Goal: Information Seeking & Learning: Learn about a topic

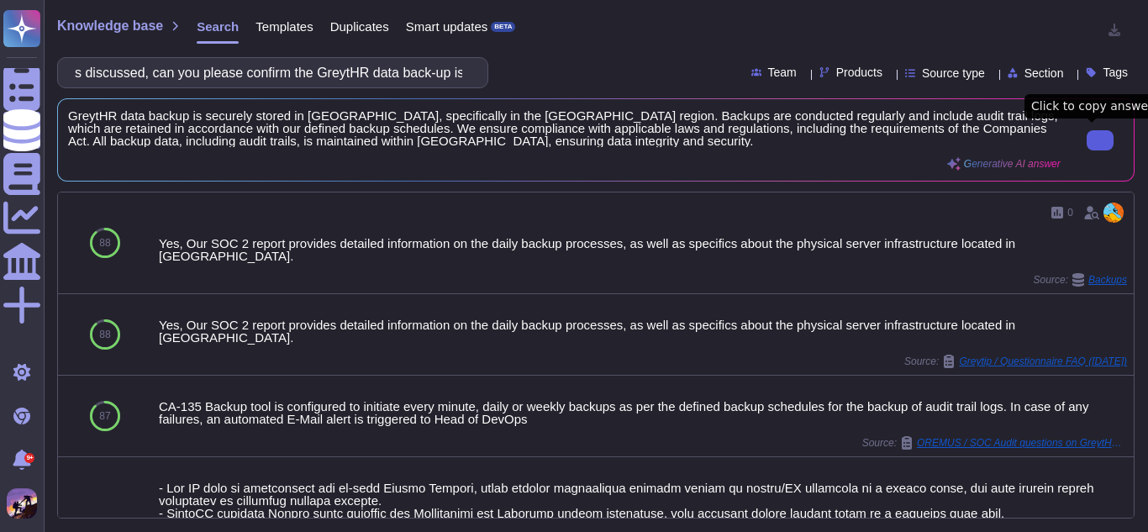
click at [319, 76] on input "s discussed, can you please confirm the GreytHR data back-up is available India…" at bounding box center [268, 72] width 404 height 29
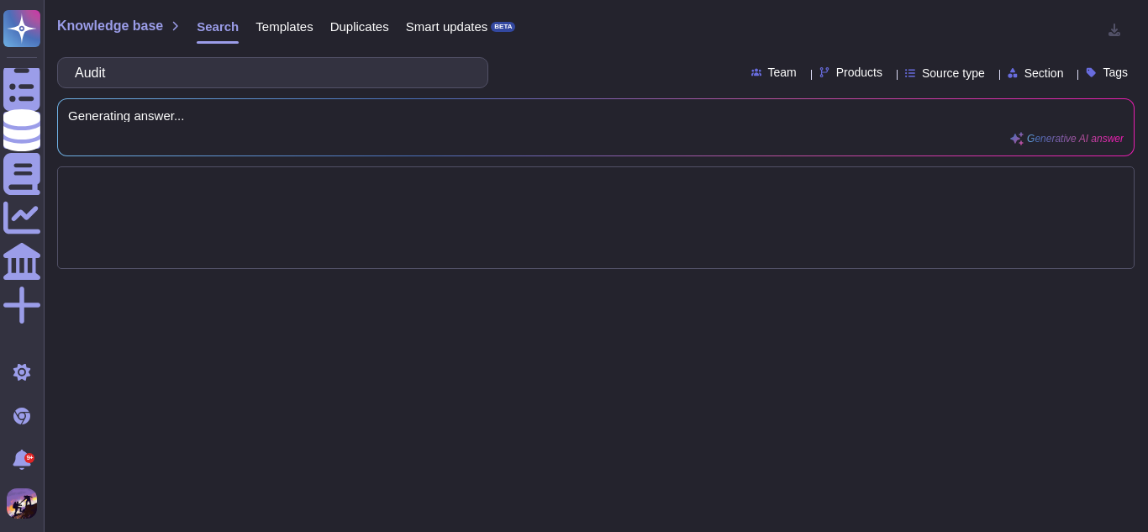
type input "Aud"
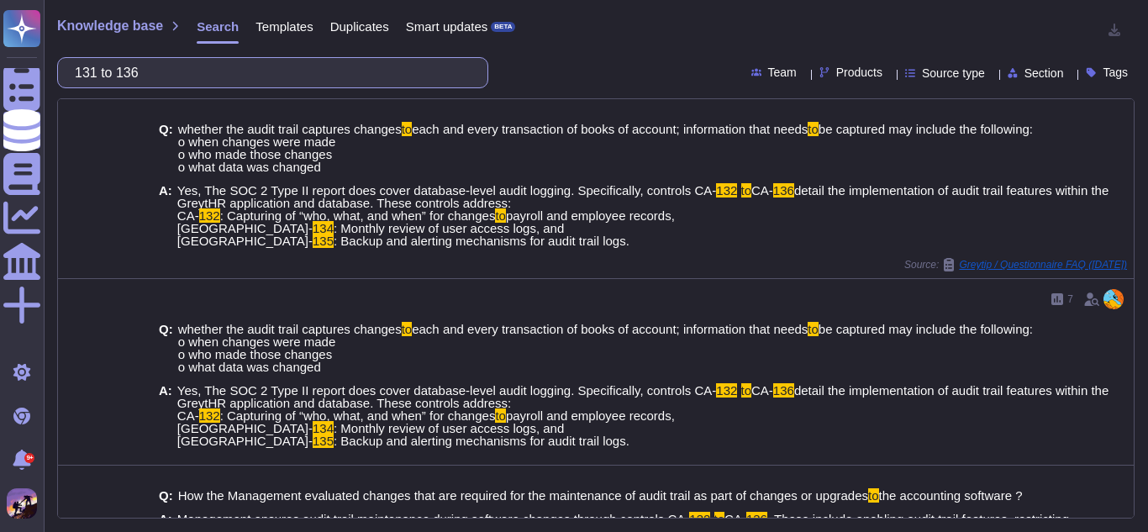
type input "131 to 136"
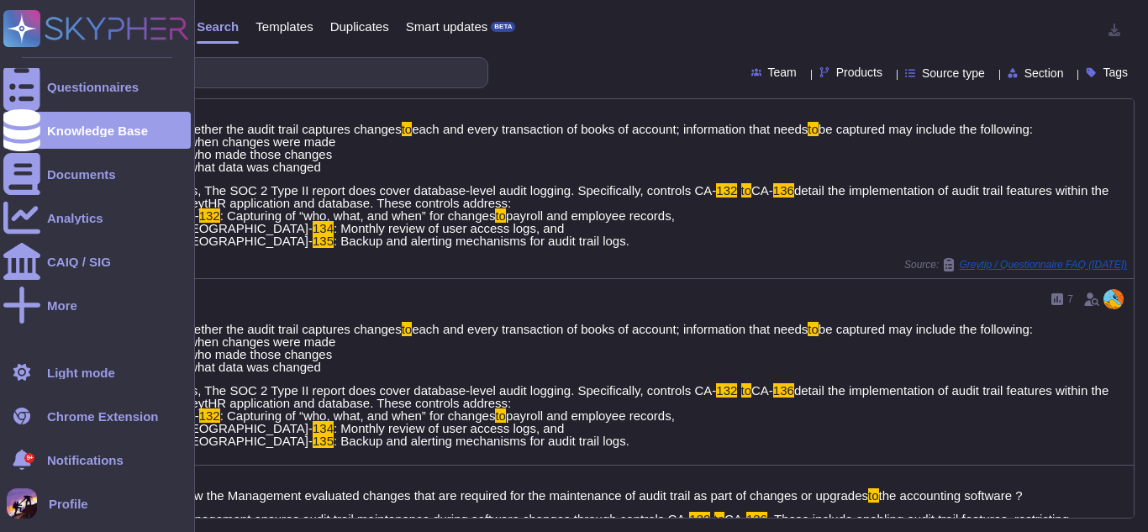
click at [65, 503] on span "Profile" at bounding box center [69, 504] width 40 height 13
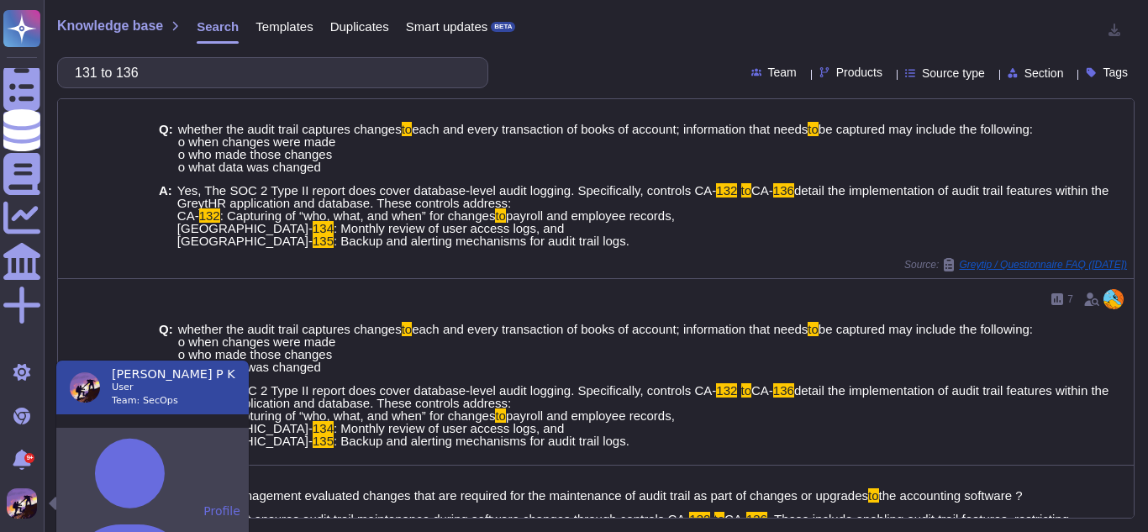
click at [161, 440] on button "Profile" at bounding box center [152, 511] width 192 height 166
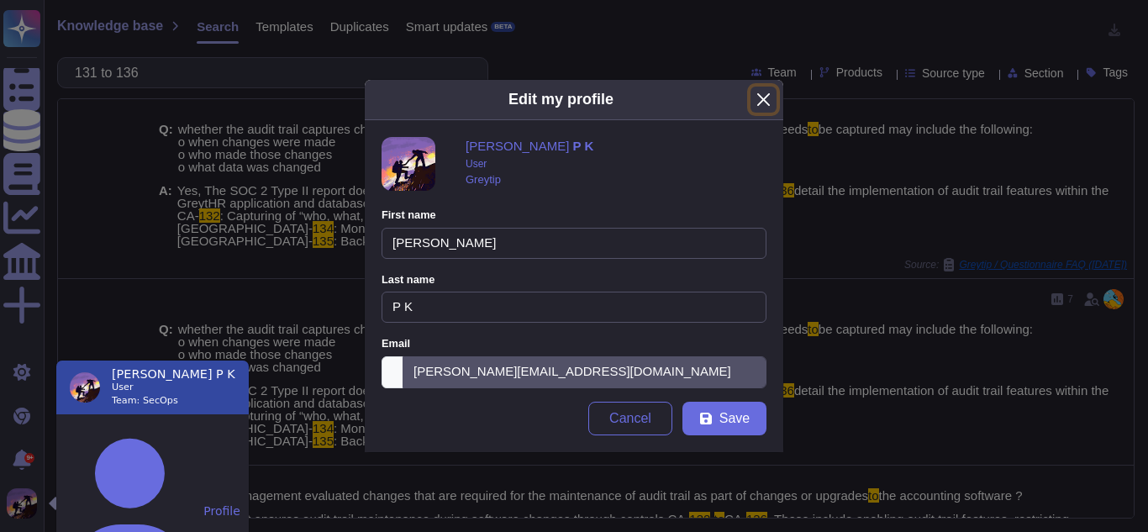
click at [760, 104] on button "Close" at bounding box center [764, 100] width 26 height 26
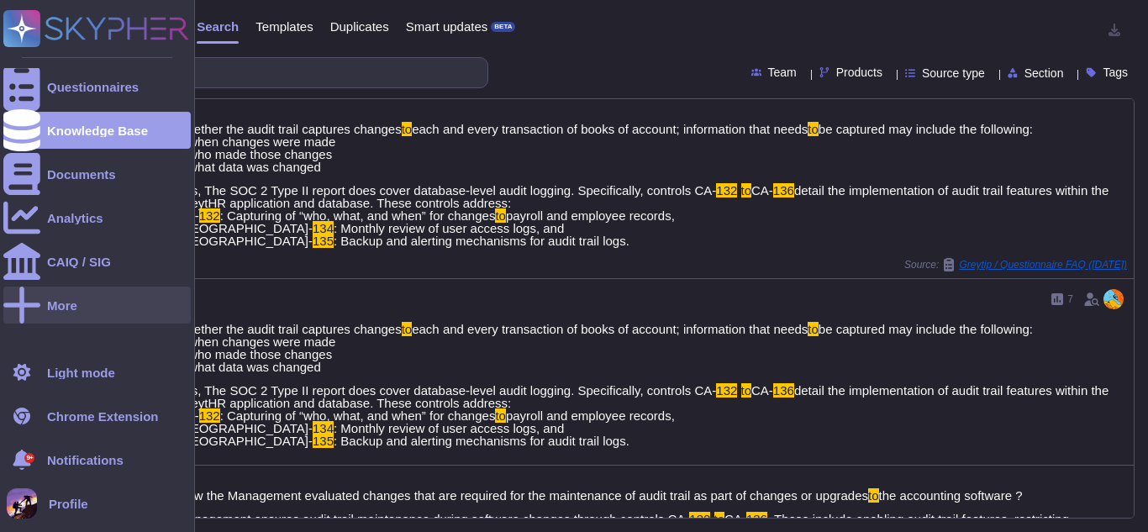
click at [86, 290] on div "More" at bounding box center [96, 305] width 187 height 37
click at [90, 450] on div "9+ Notifications" at bounding box center [96, 459] width 187 height 37
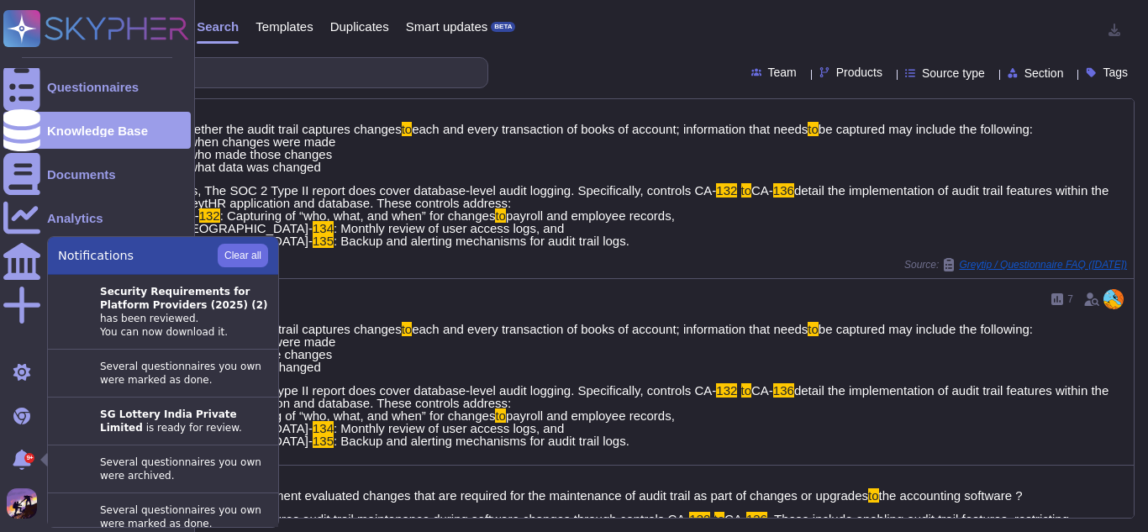
click at [46, 66] on div "Questionnaires Knowledge Base Documents Analytics CAIQ / SIG More" at bounding box center [96, 177] width 187 height 334
